Goal: Task Accomplishment & Management: Use online tool/utility

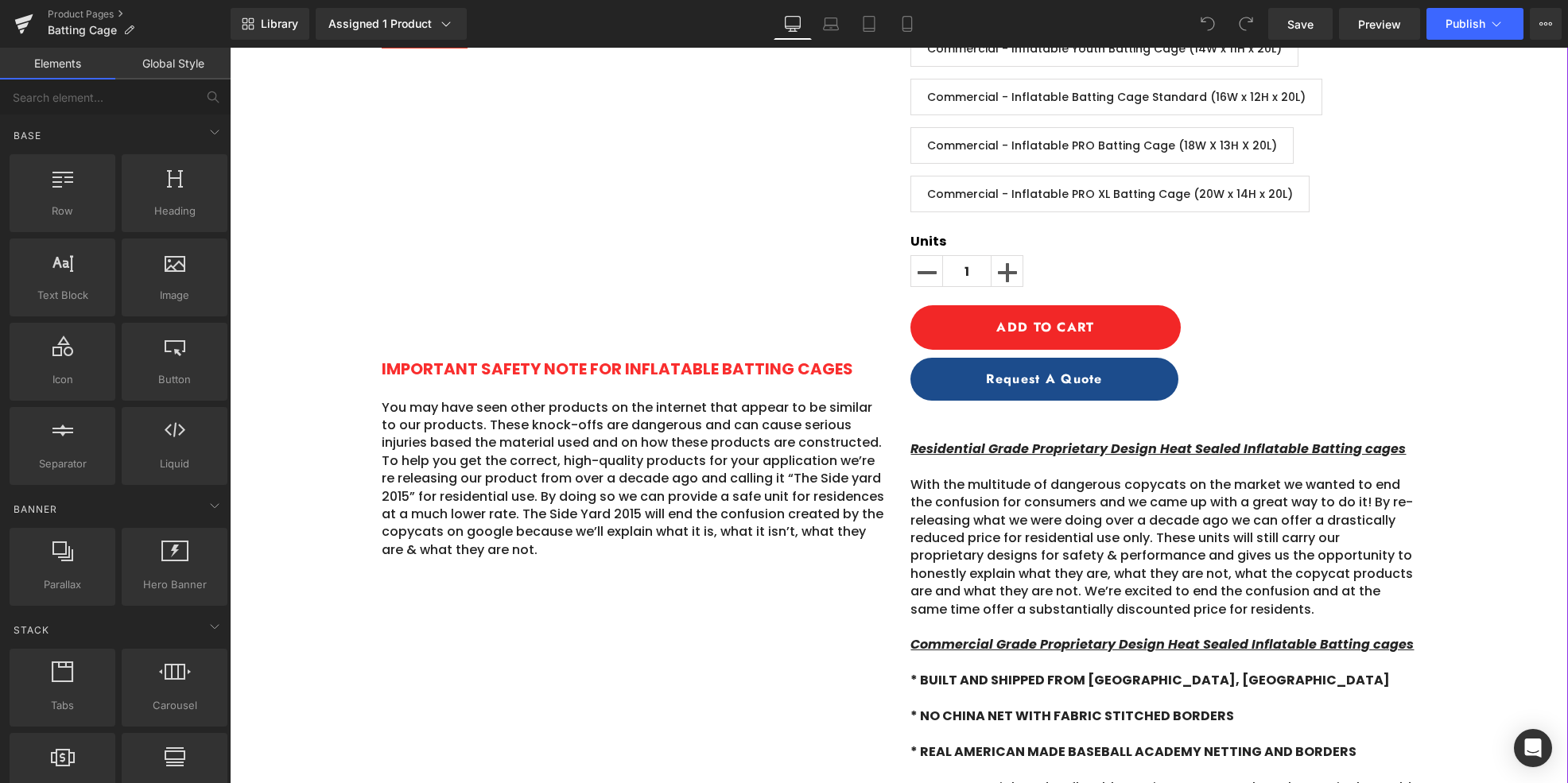
scroll to position [419, 0]
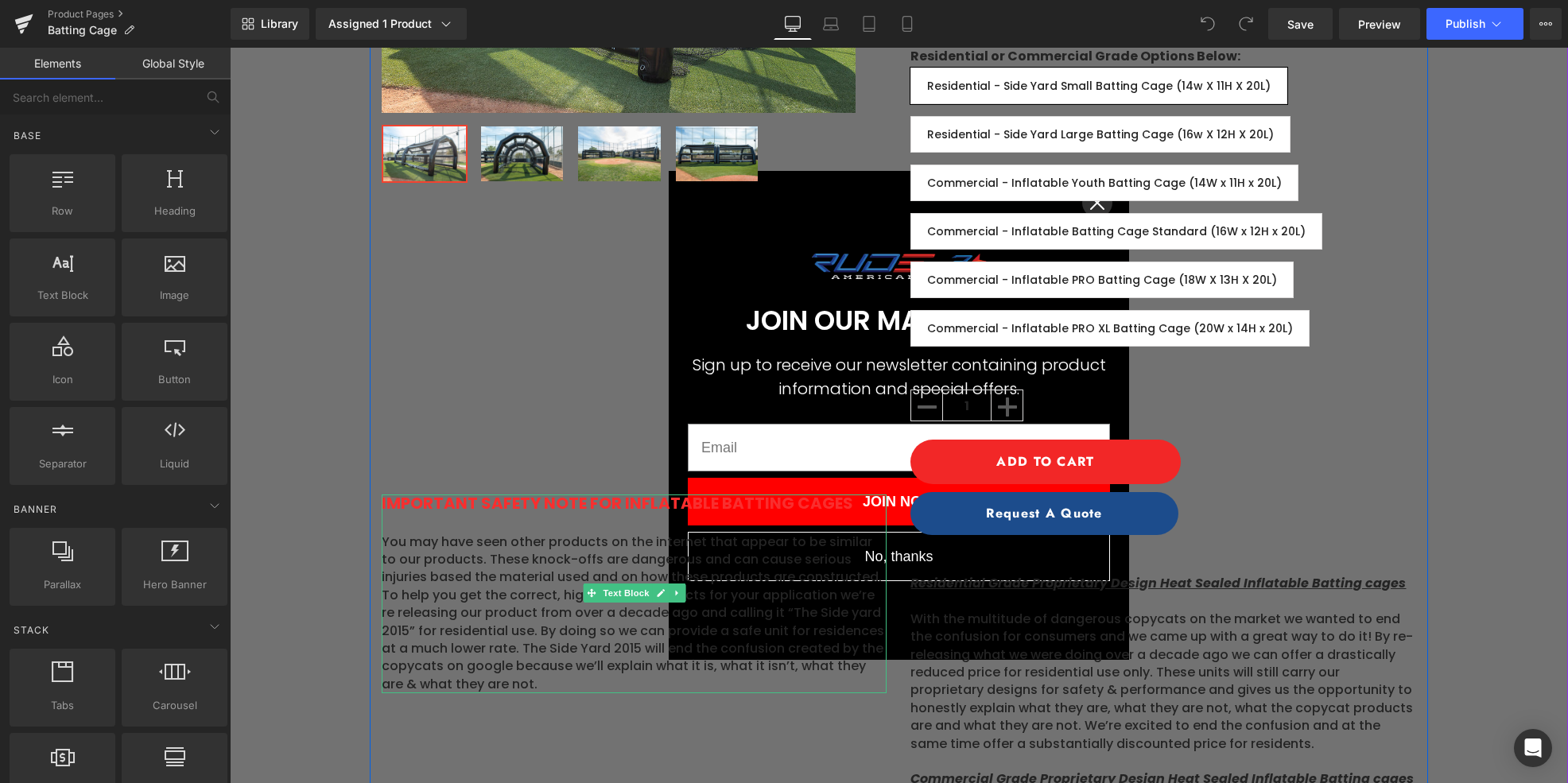
click at [515, 576] on p "You may have seen other products on the internet that appear to be similar to o…" at bounding box center [634, 614] width 505 height 161
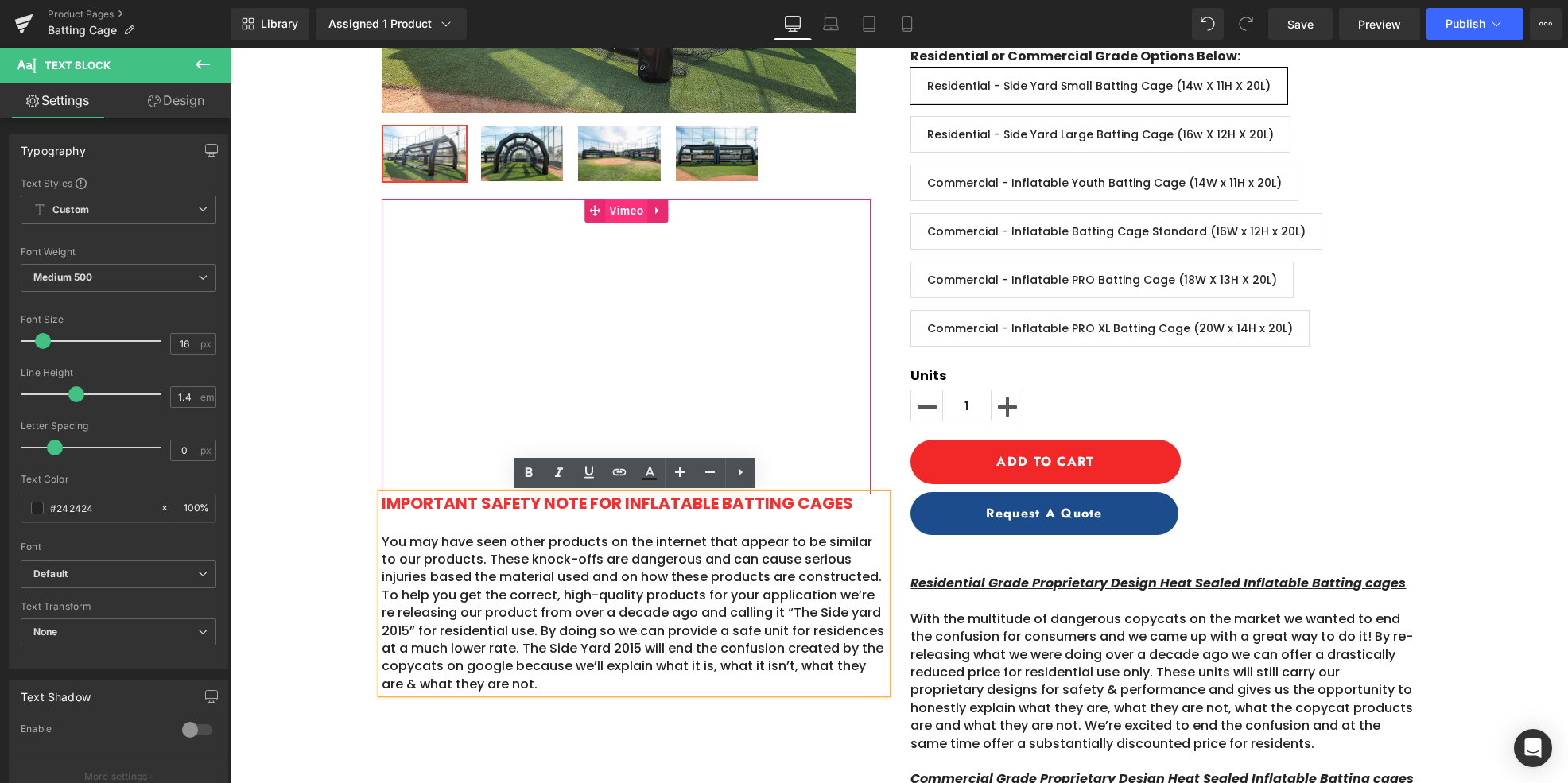
click at [629, 211] on span "Vimeo" at bounding box center [626, 211] width 42 height 24
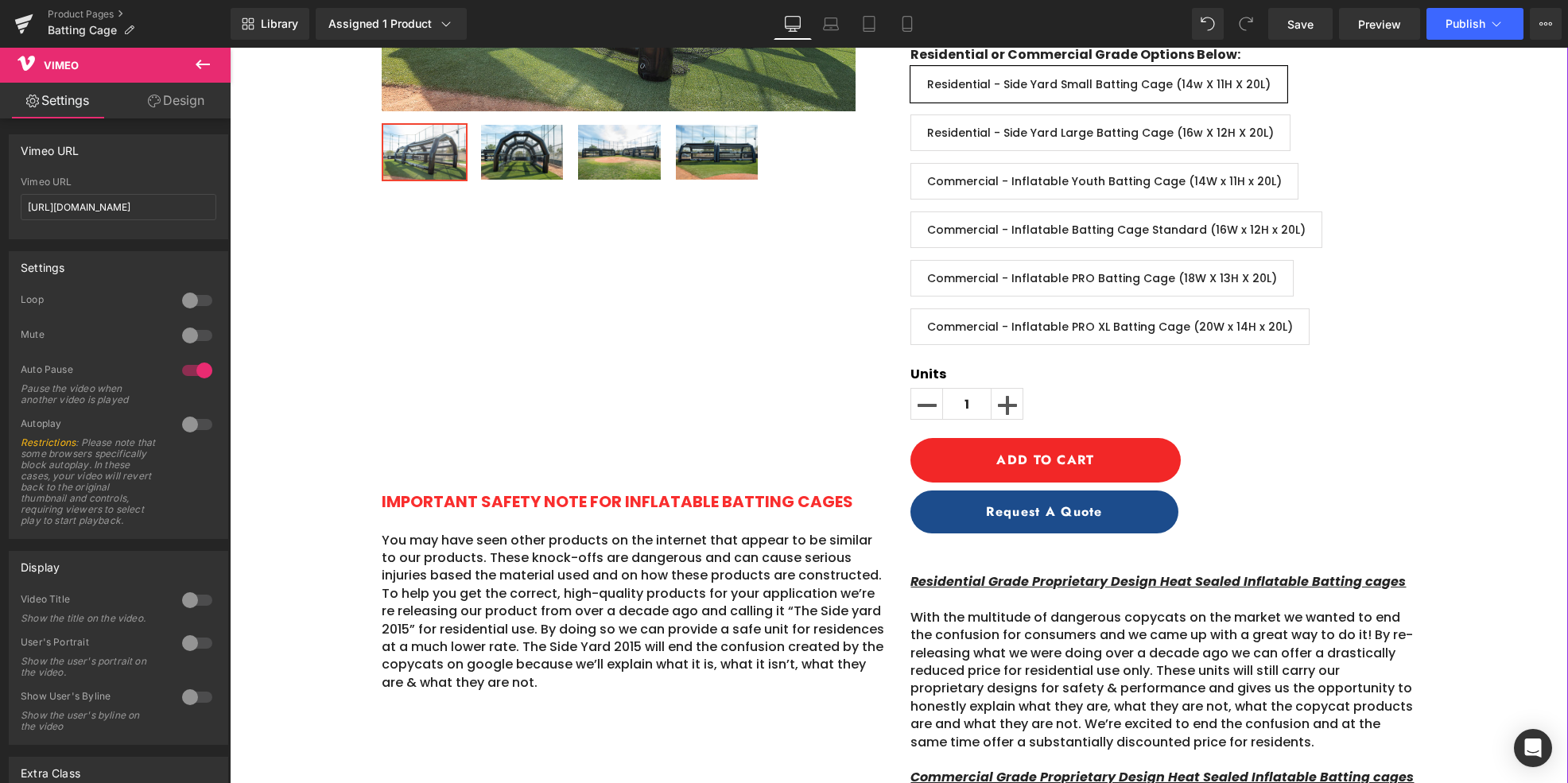
scroll to position [196, 0]
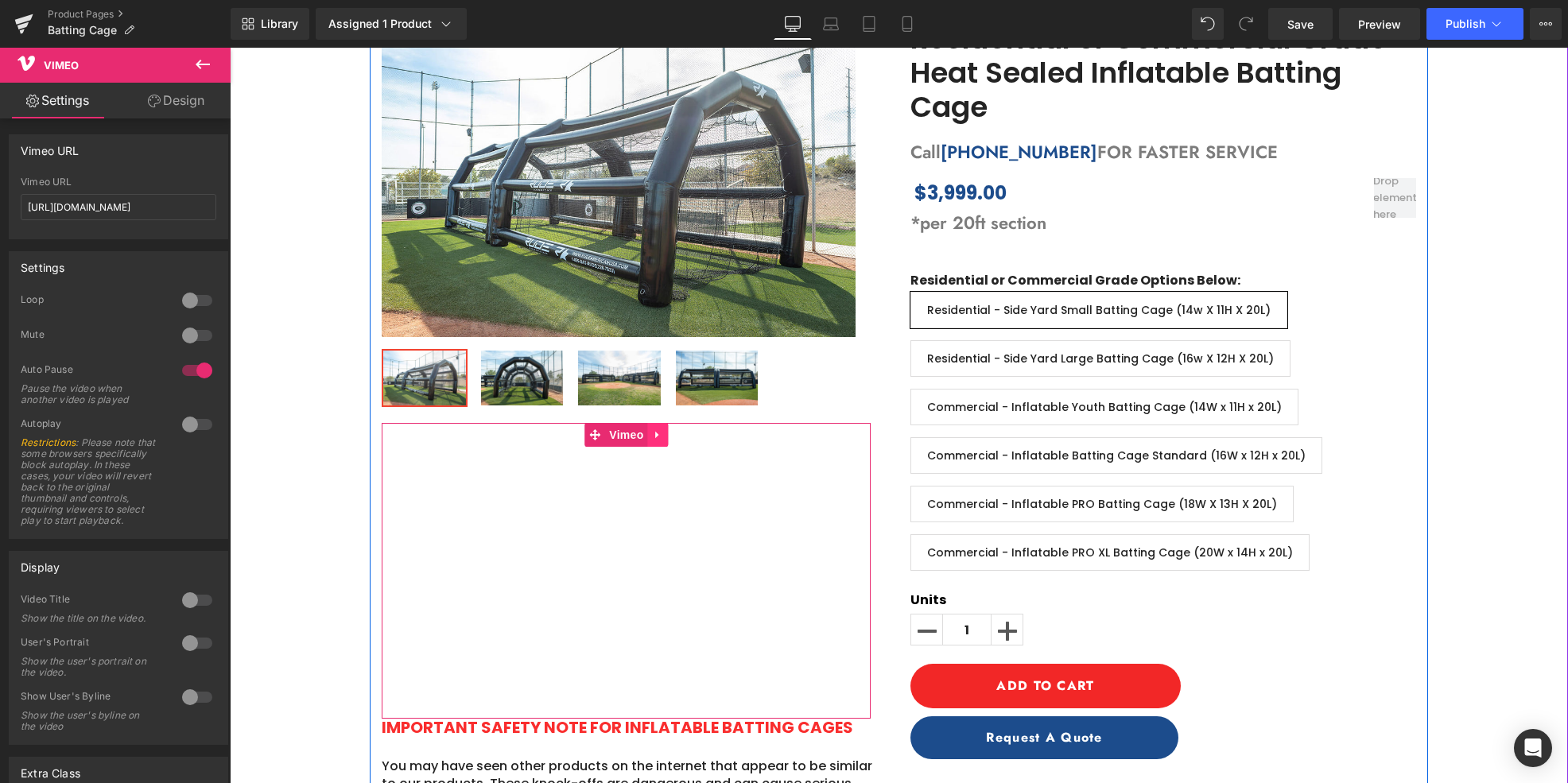
click at [661, 439] on icon at bounding box center [658, 435] width 11 height 12
click at [649, 430] on icon at bounding box center [647, 434] width 11 height 11
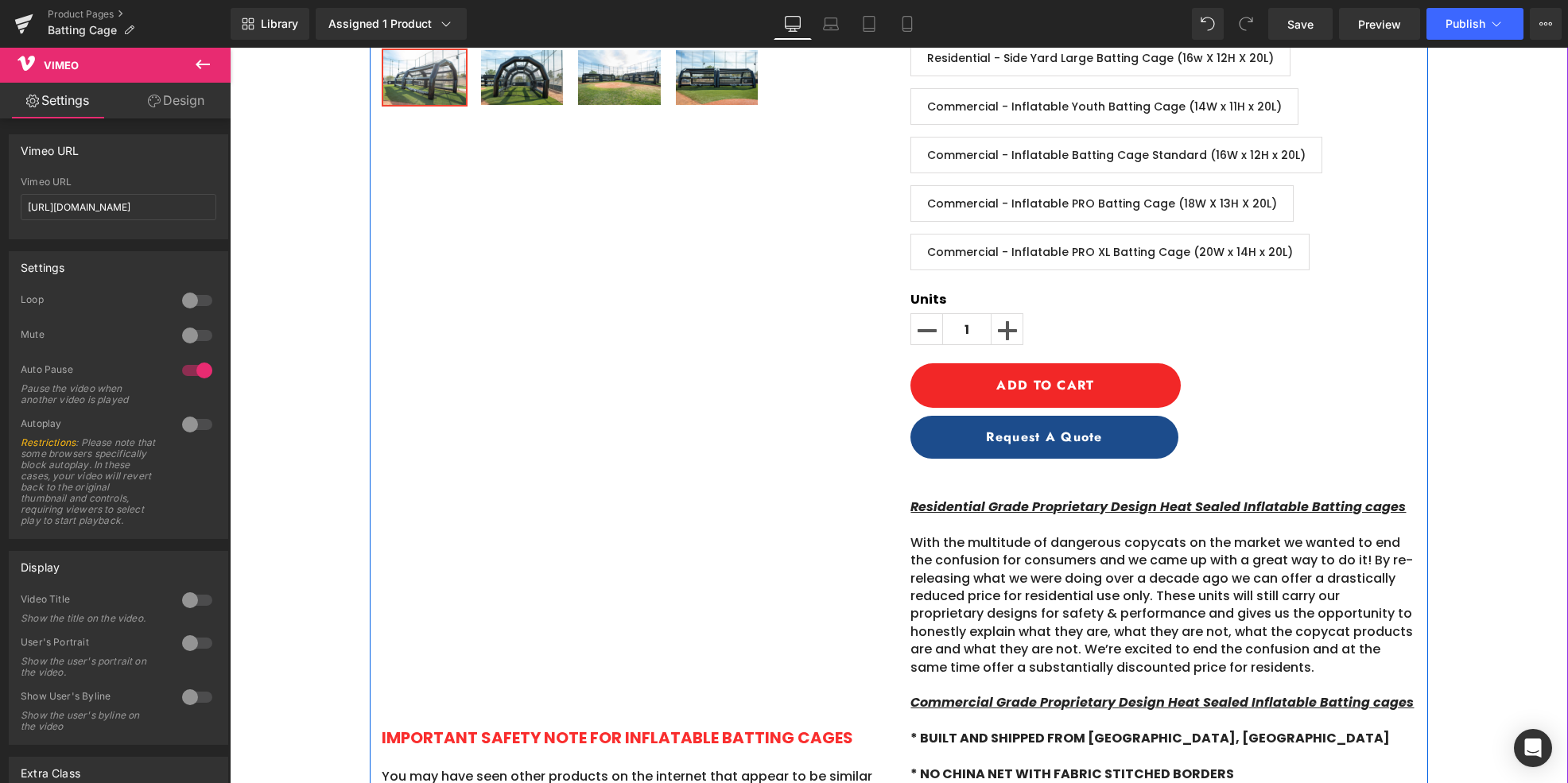
scroll to position [461, 0]
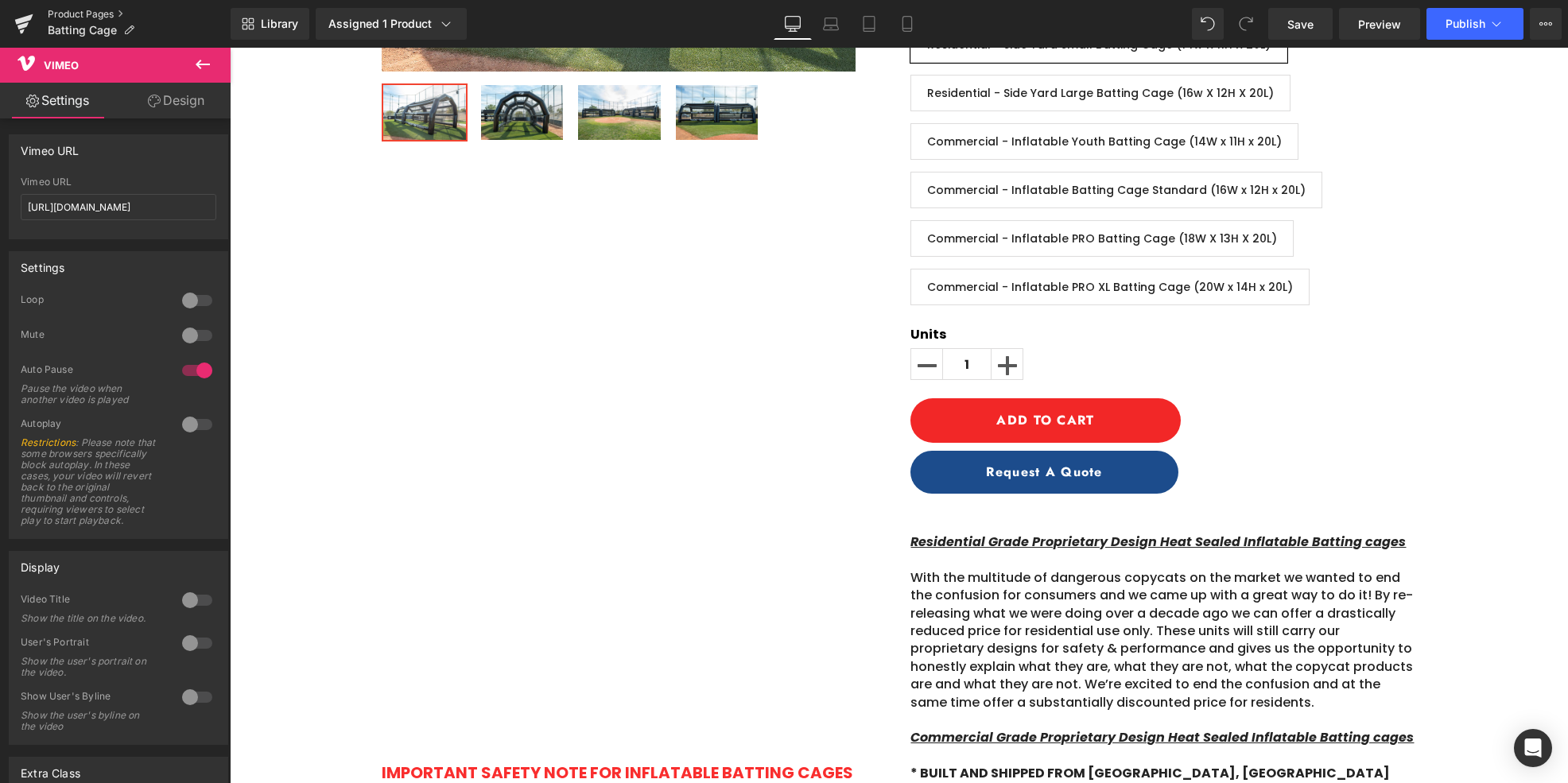
click at [73, 10] on link "Product Pages" at bounding box center [138, 14] width 183 height 13
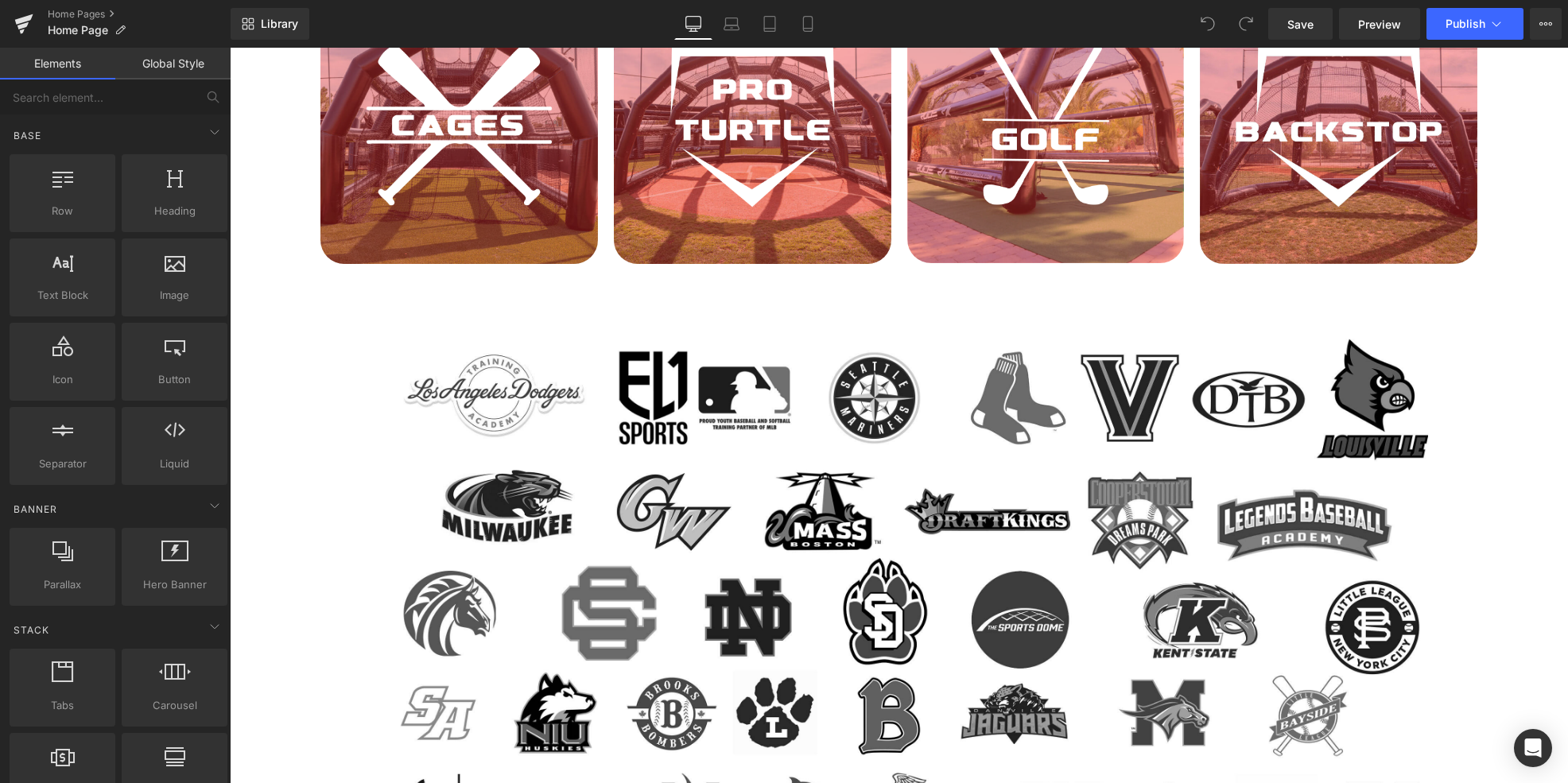
scroll to position [732, 0]
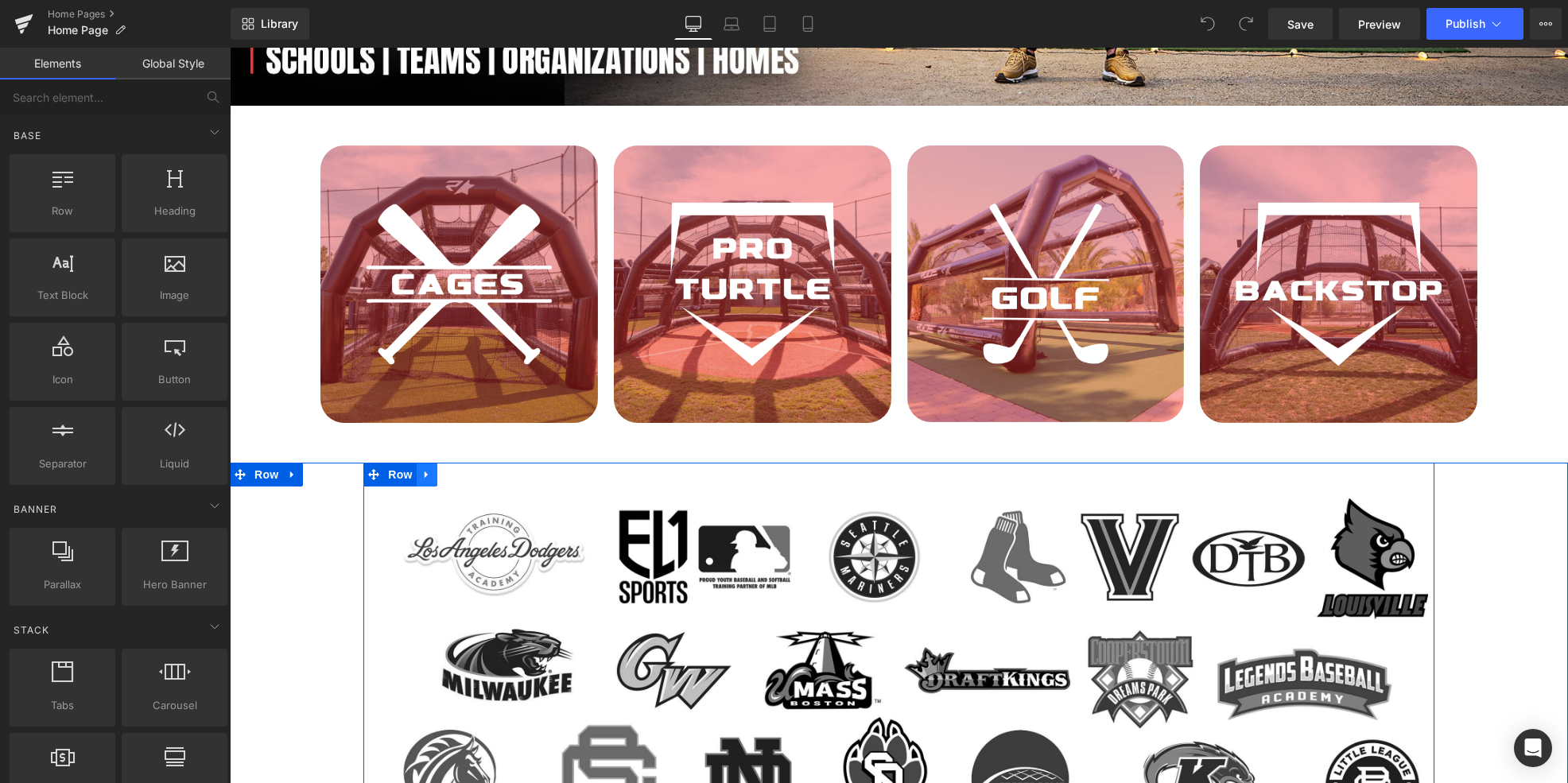
click at [430, 474] on icon at bounding box center [426, 474] width 11 height 12
click at [444, 476] on icon at bounding box center [447, 474] width 11 height 11
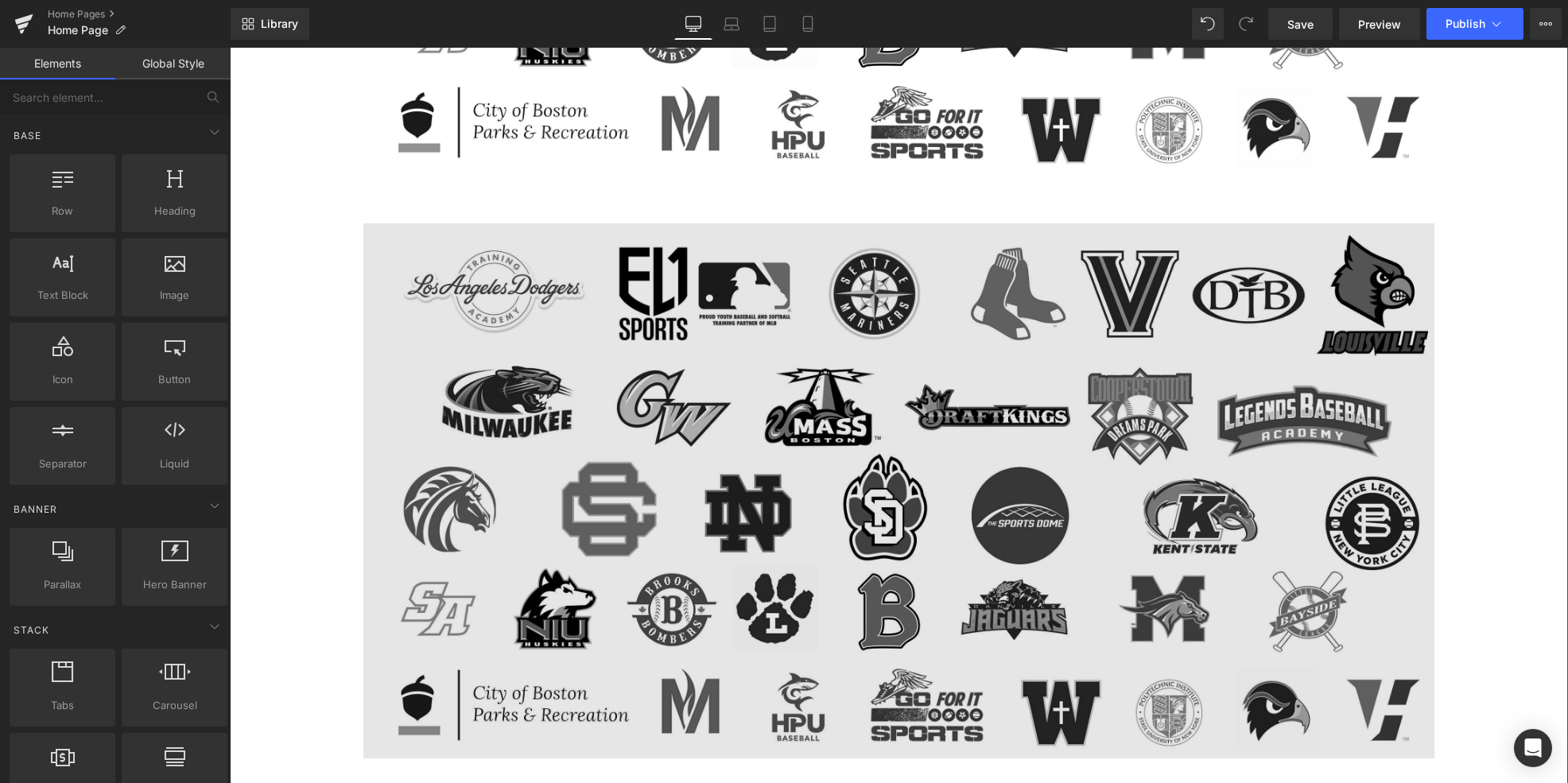
scroll to position [1105, 0]
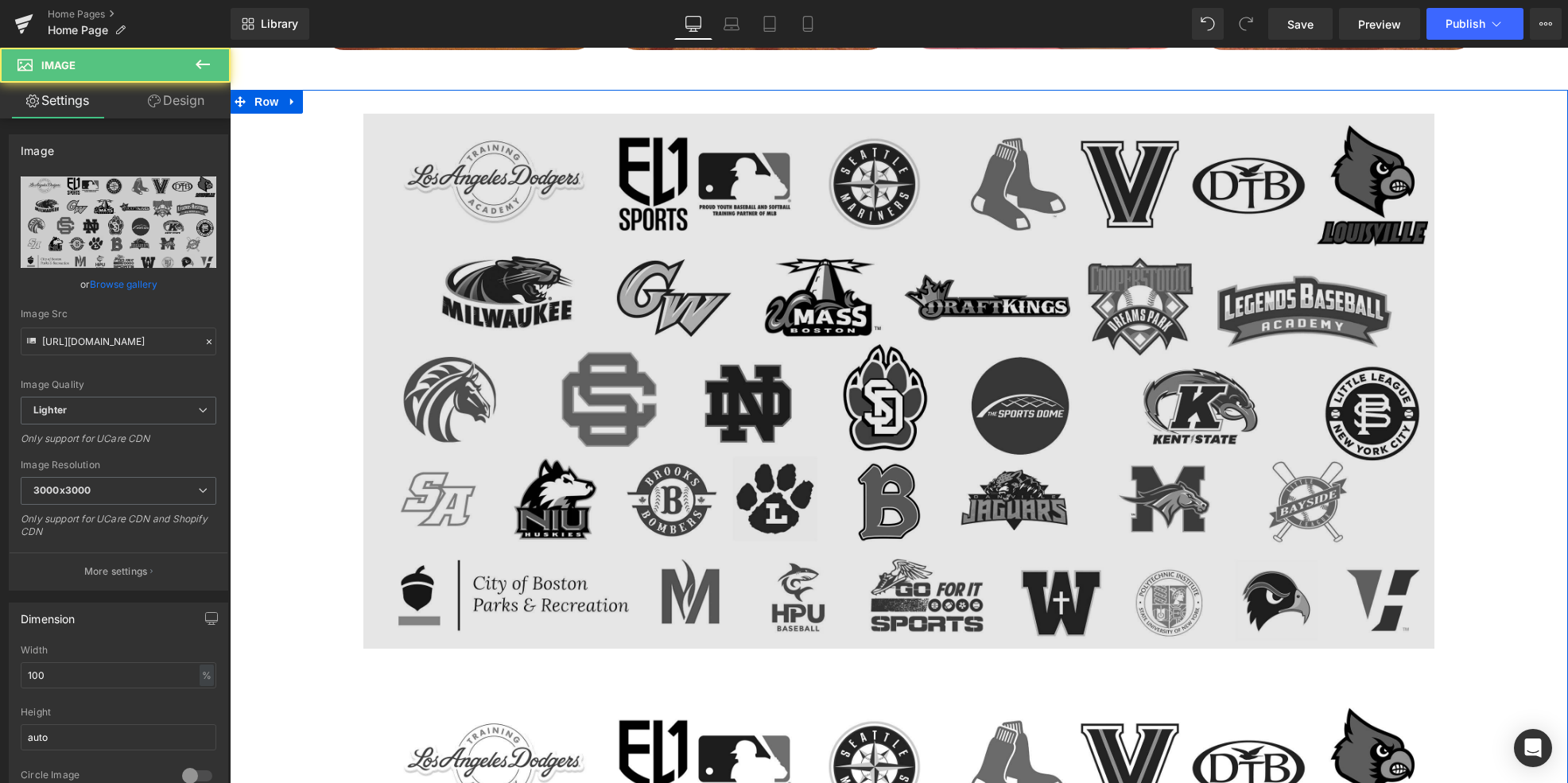
click at [658, 211] on img at bounding box center [898, 381] width 1070 height 535
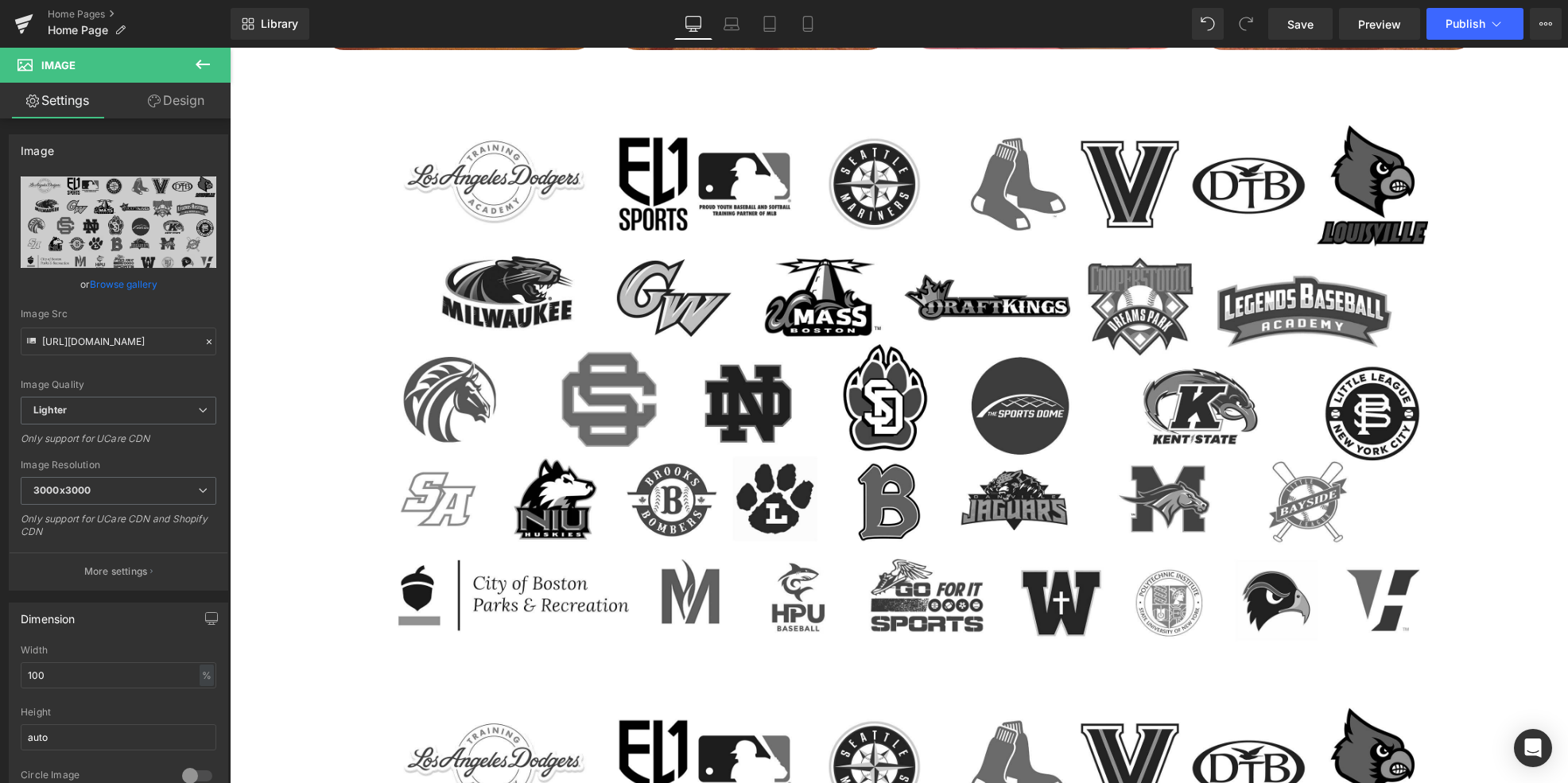
click at [206, 58] on icon at bounding box center [203, 64] width 19 height 19
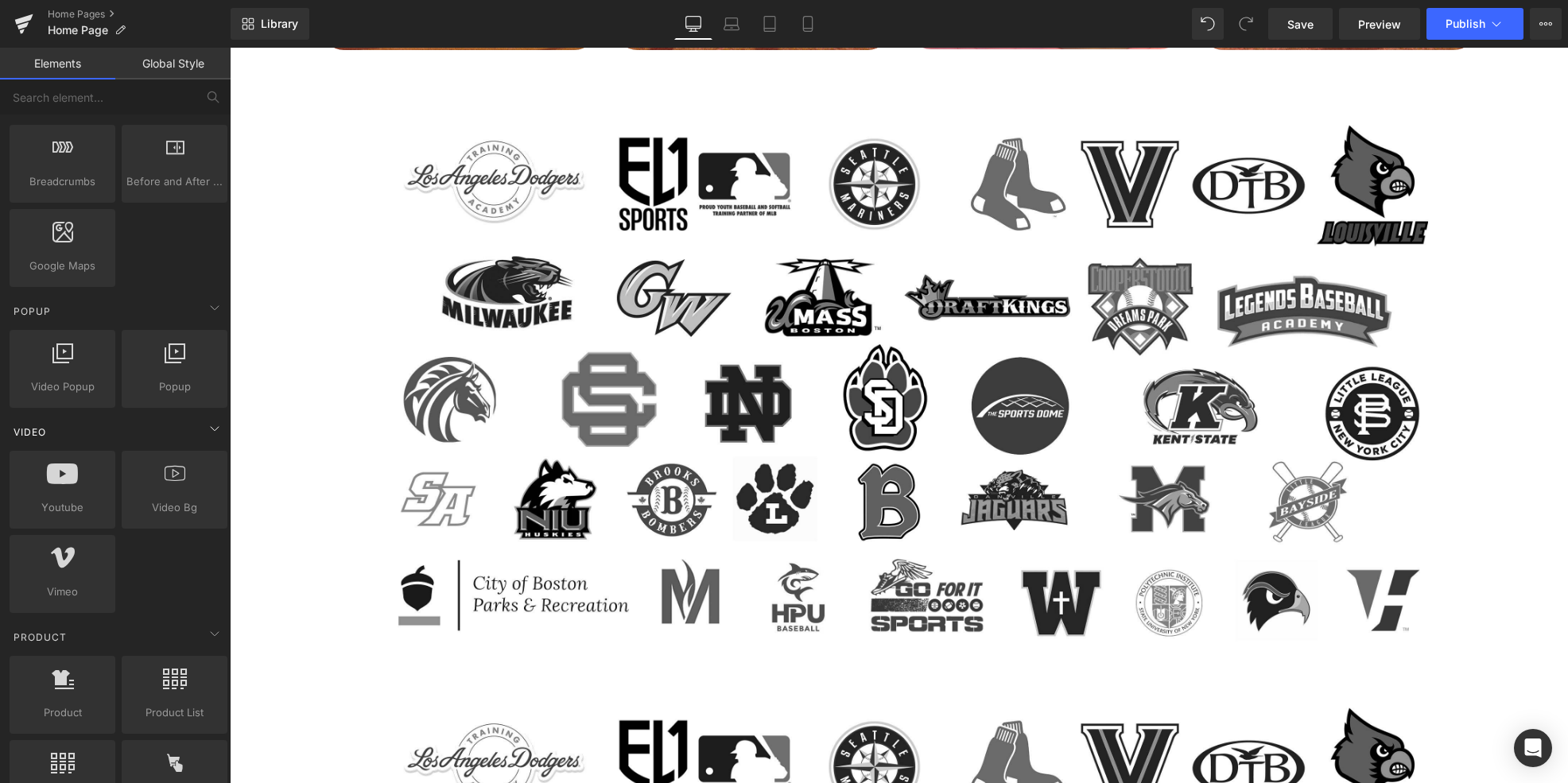
scroll to position [852, 0]
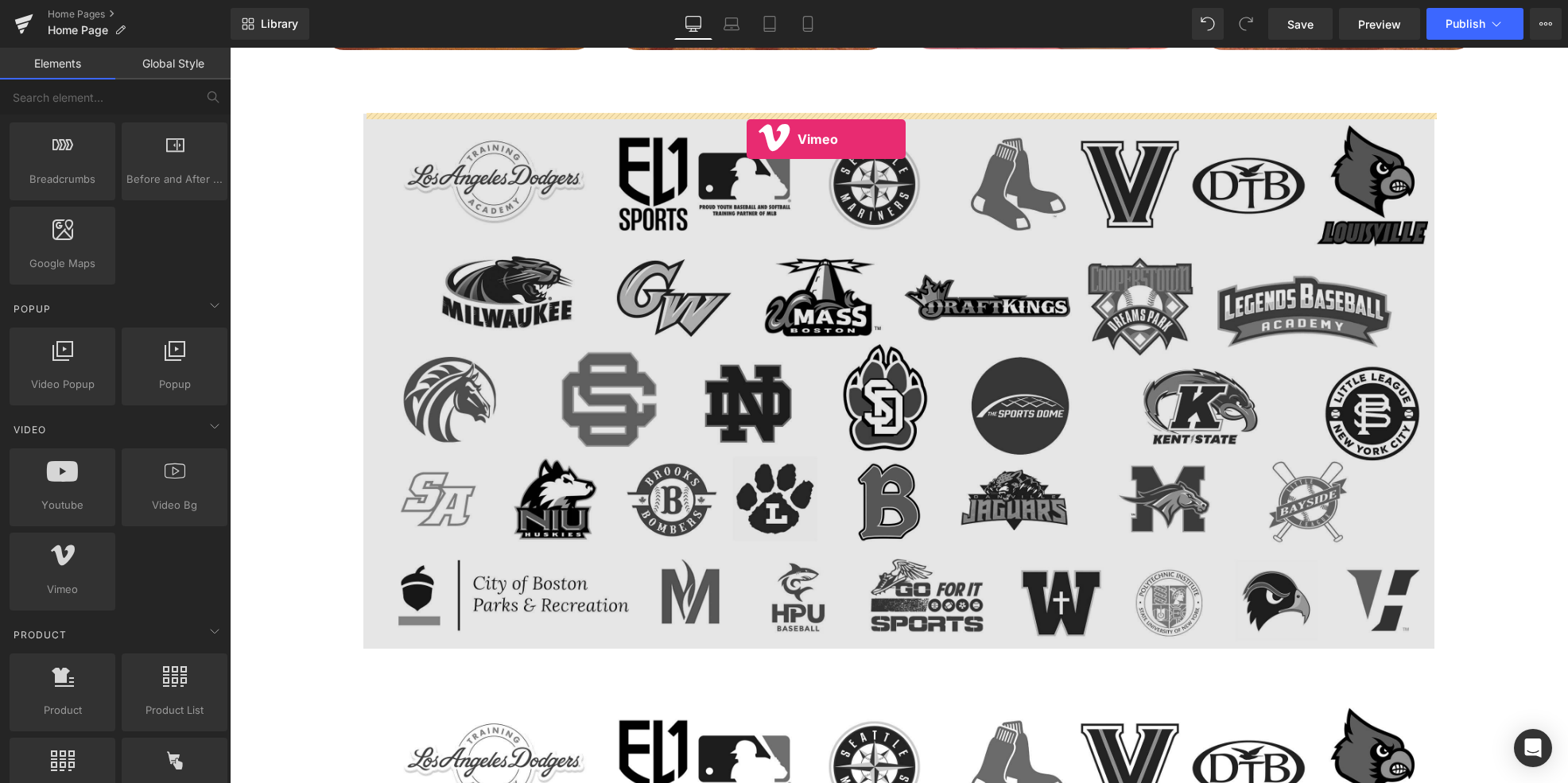
drag, startPoint x: 303, startPoint y: 614, endPoint x: 746, endPoint y: 139, distance: 649.5
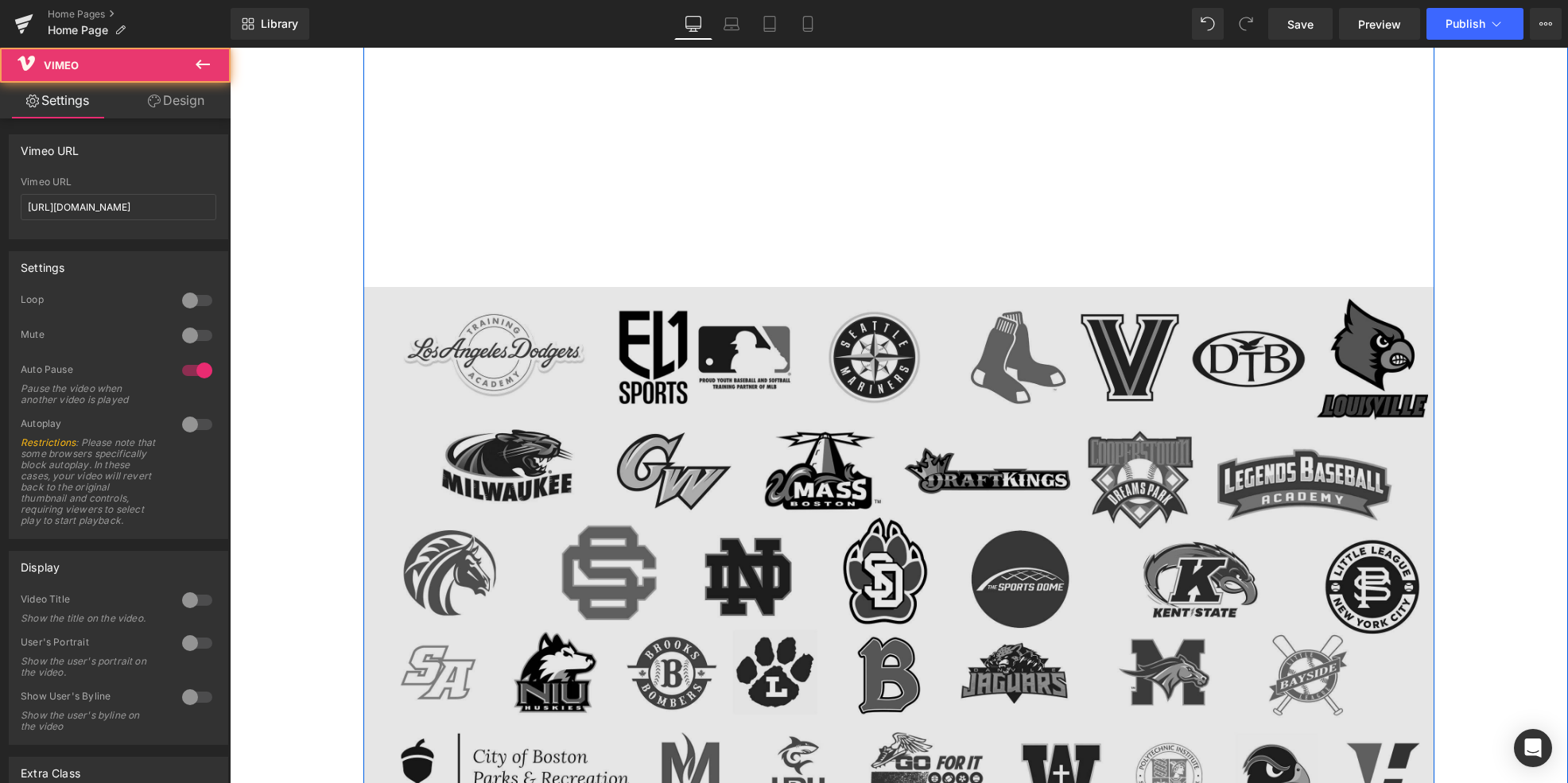
scroll to position [1715, 0]
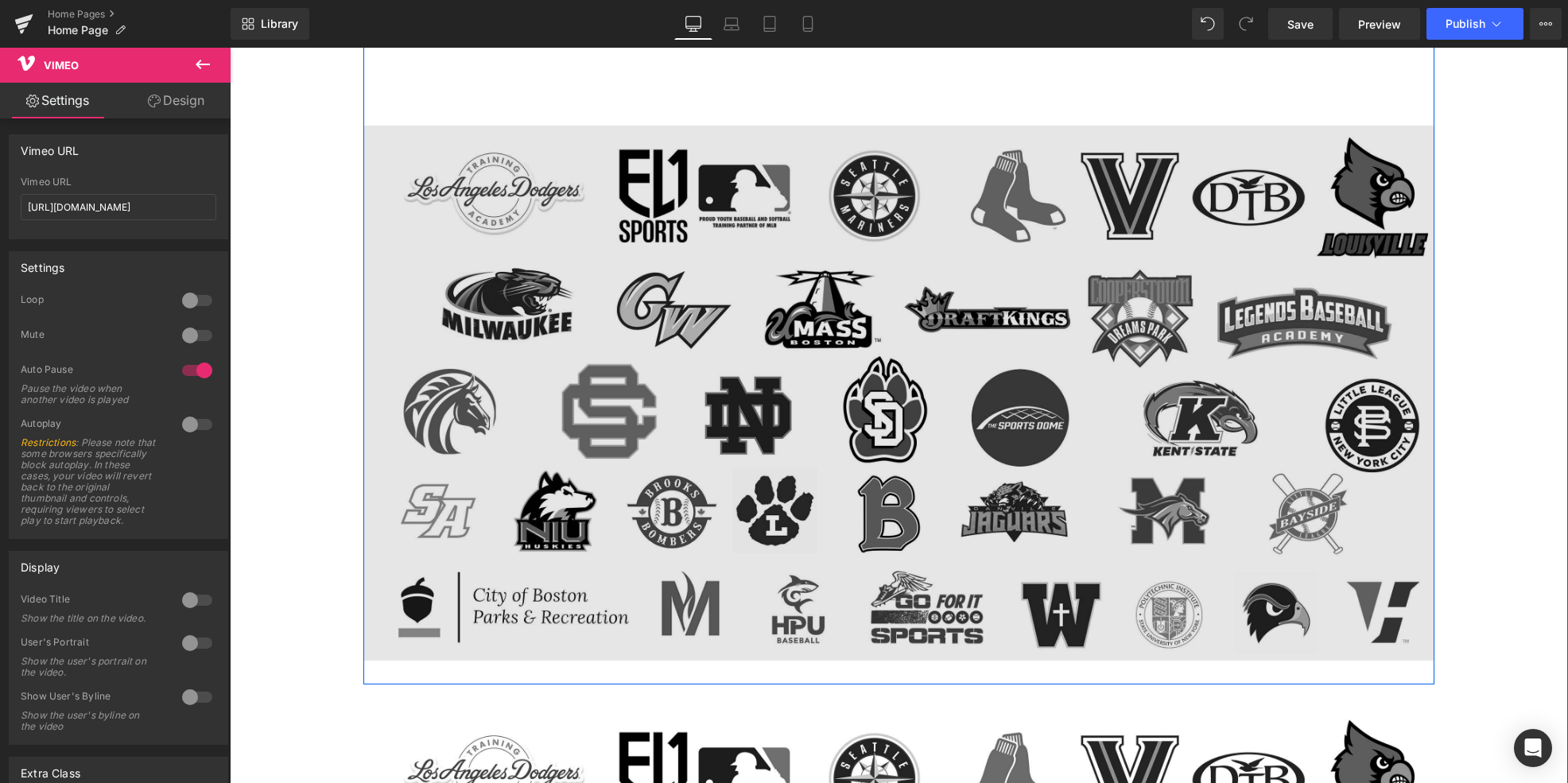
click at [758, 430] on img at bounding box center [898, 393] width 1070 height 535
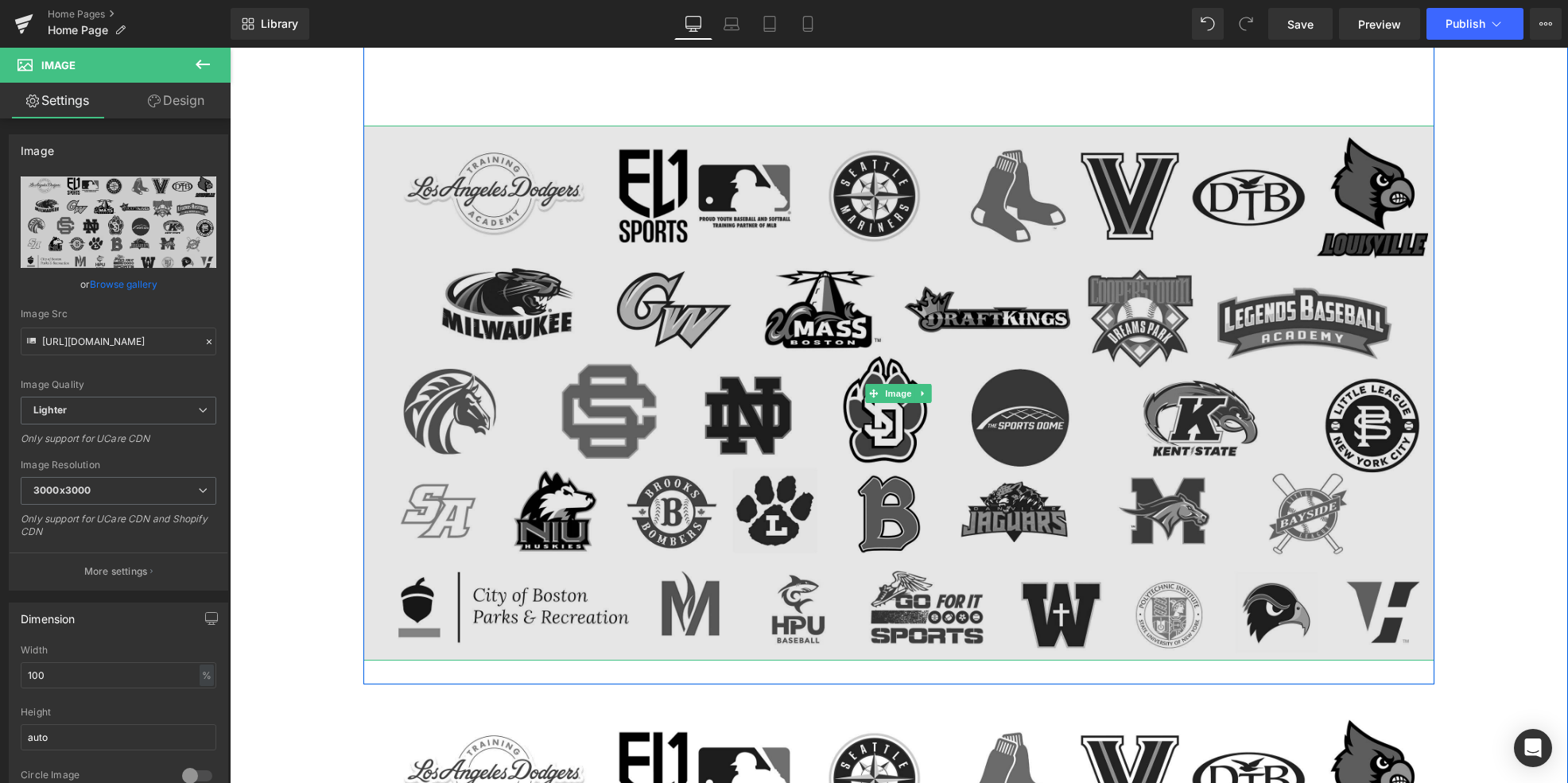
drag, startPoint x: 928, startPoint y: 395, endPoint x: 951, endPoint y: 411, distance: 28.0
click at [928, 395] on link at bounding box center [923, 394] width 16 height 19
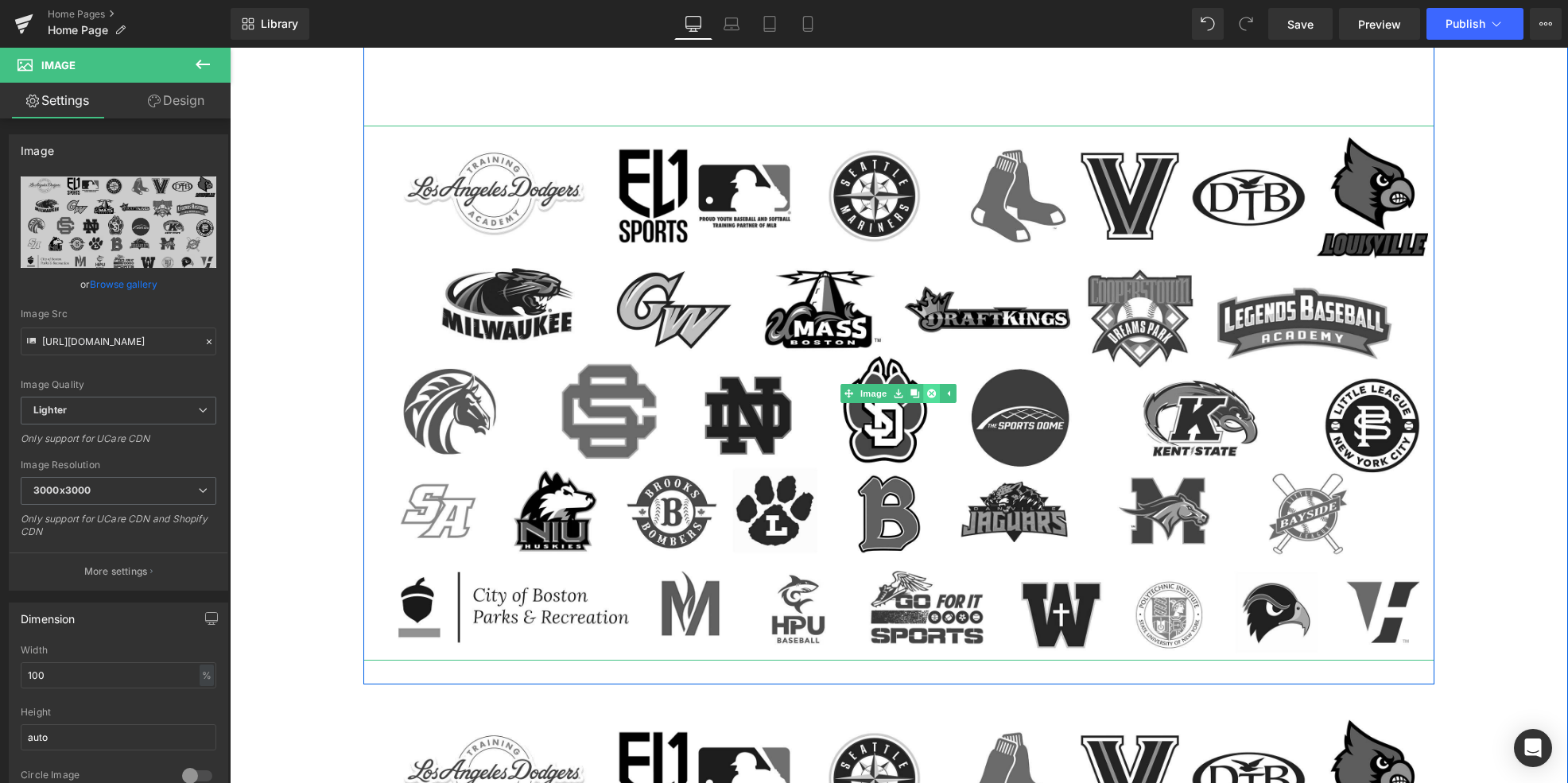
click at [936, 392] on link at bounding box center [932, 394] width 16 height 19
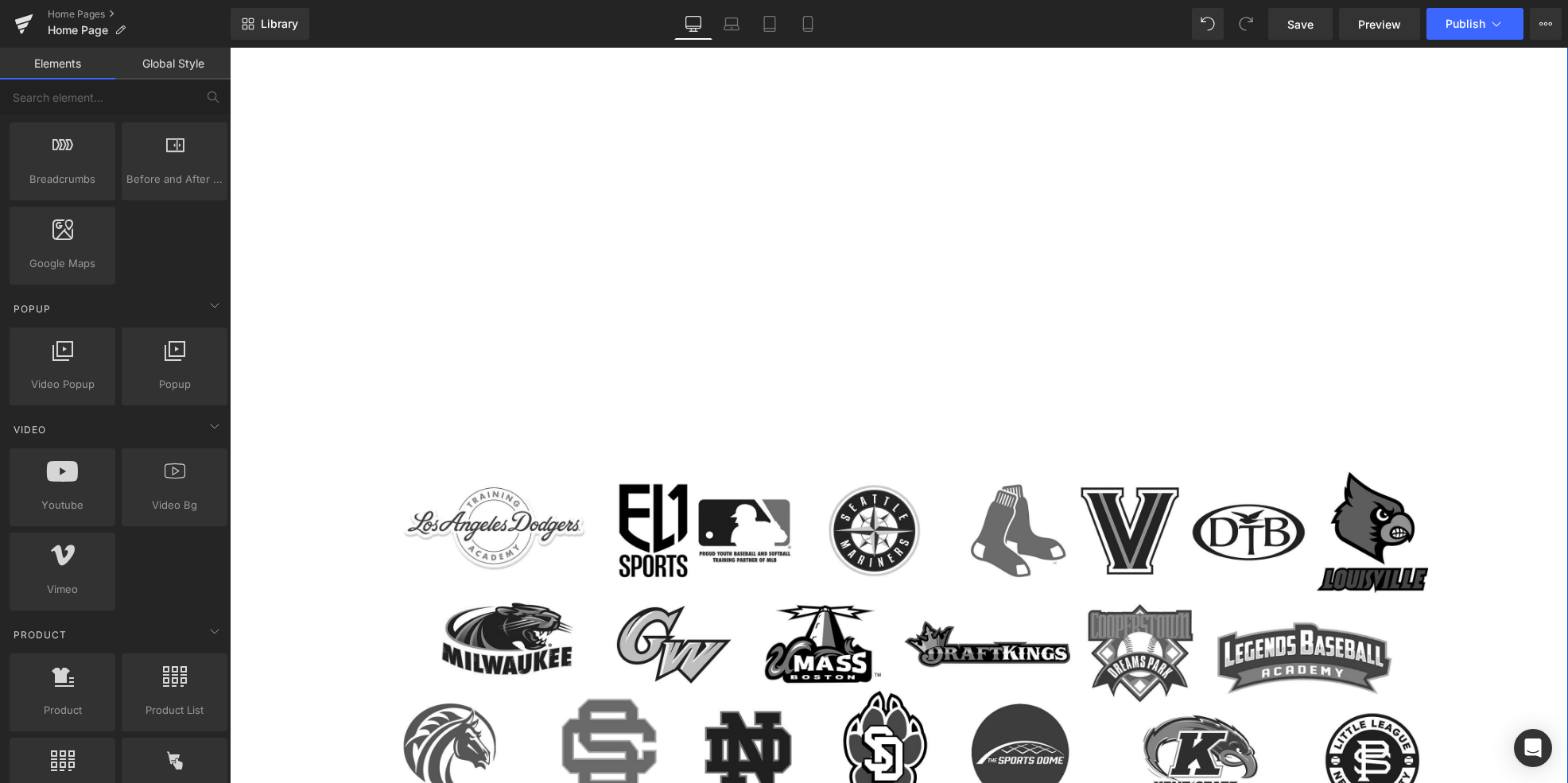
scroll to position [1382, 0]
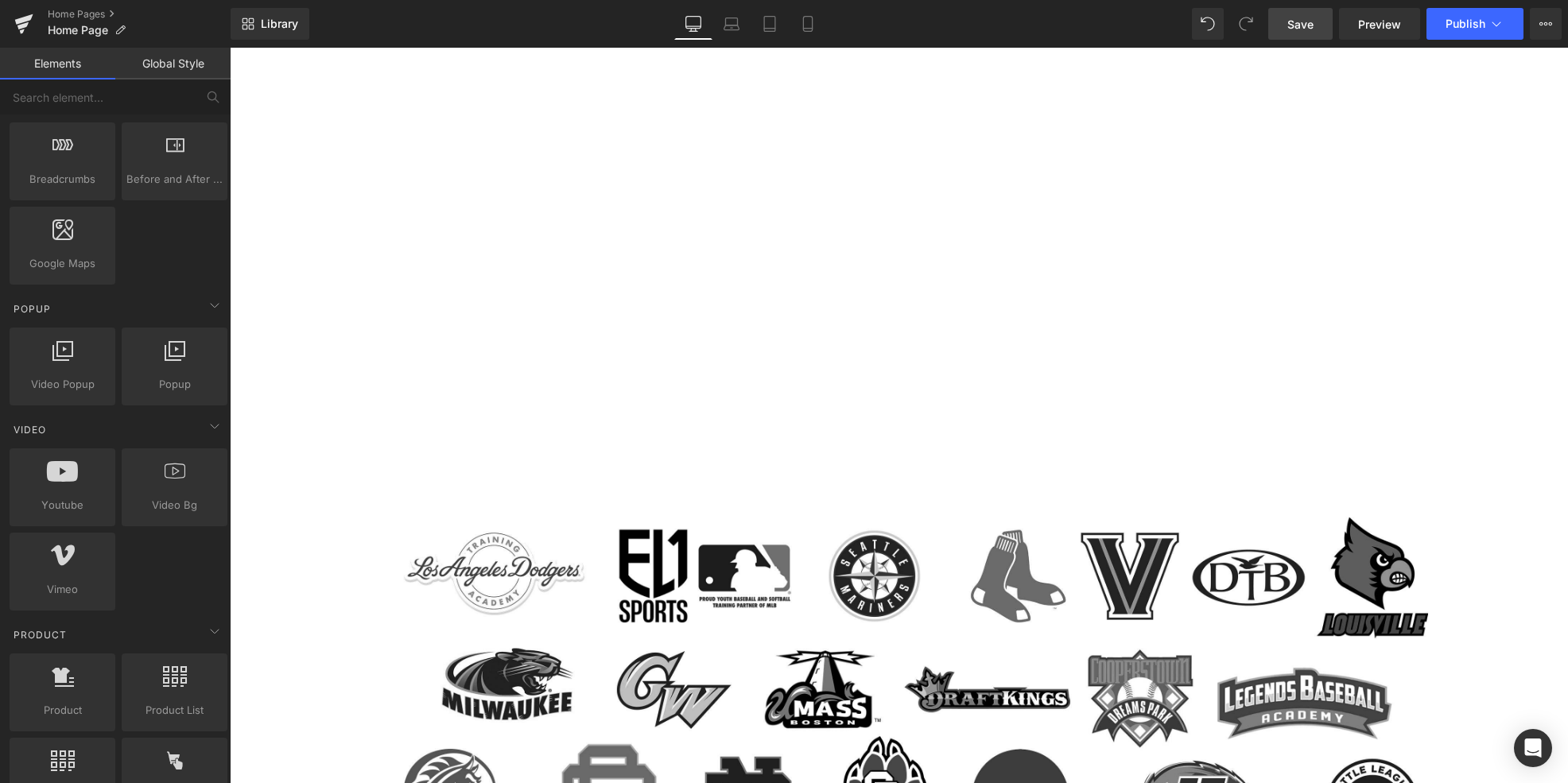
click at [1310, 24] on span "Save" at bounding box center [1300, 23] width 27 height 16
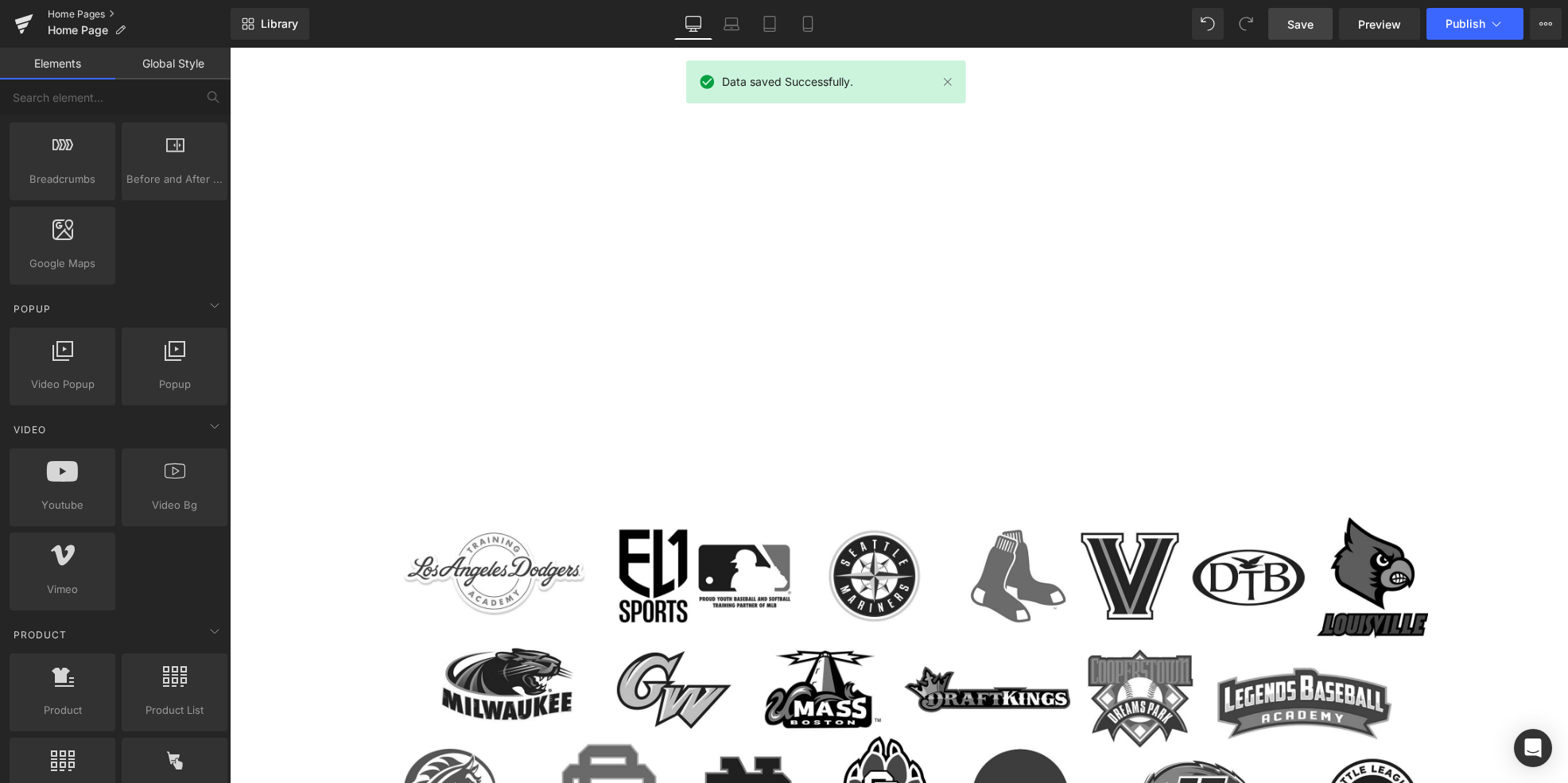
click at [97, 11] on link "Home Pages" at bounding box center [138, 14] width 183 height 13
